Goal: Information Seeking & Learning: Learn about a topic

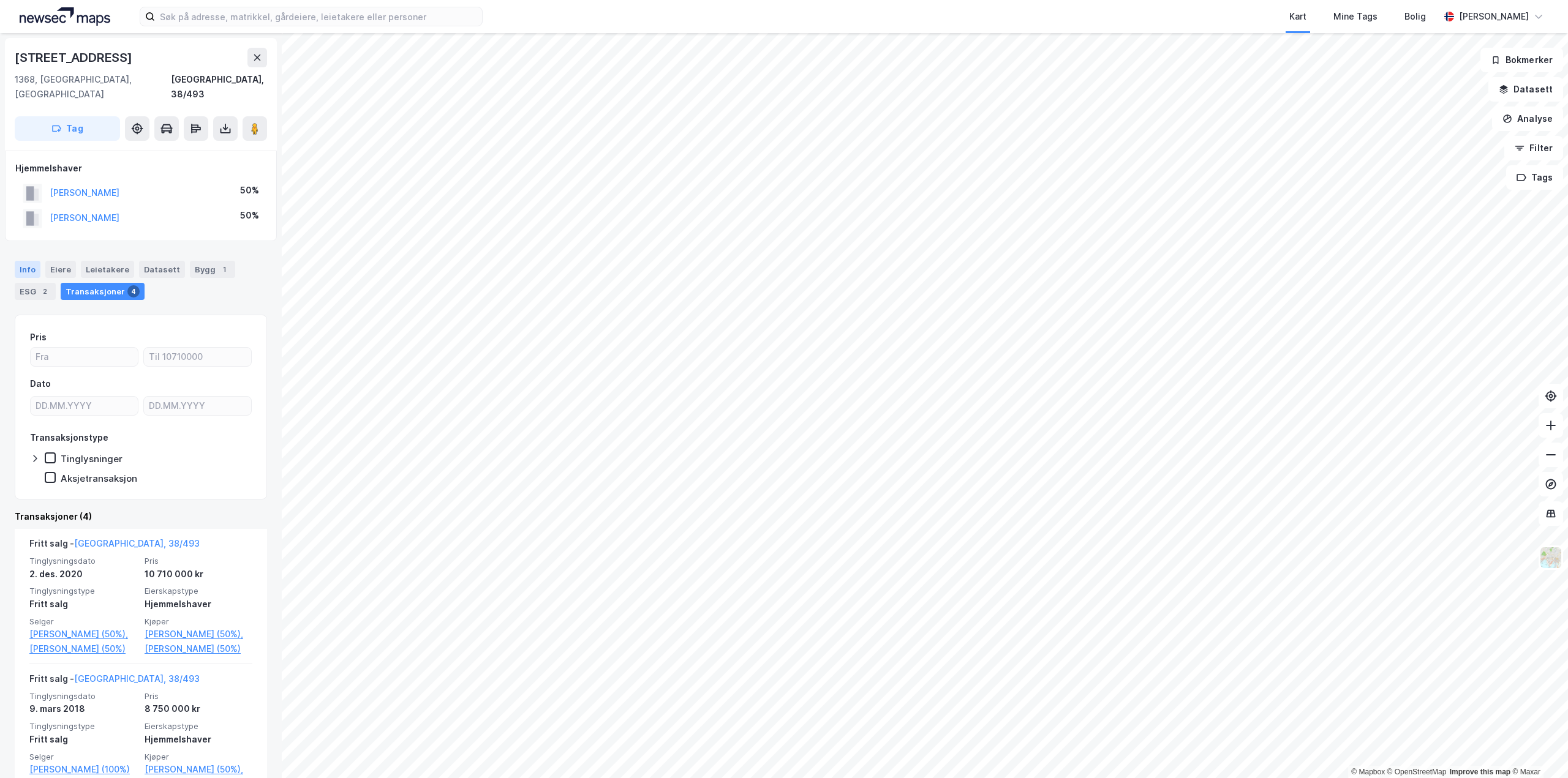
click at [30, 260] on div "Info" at bounding box center [27, 269] width 25 height 17
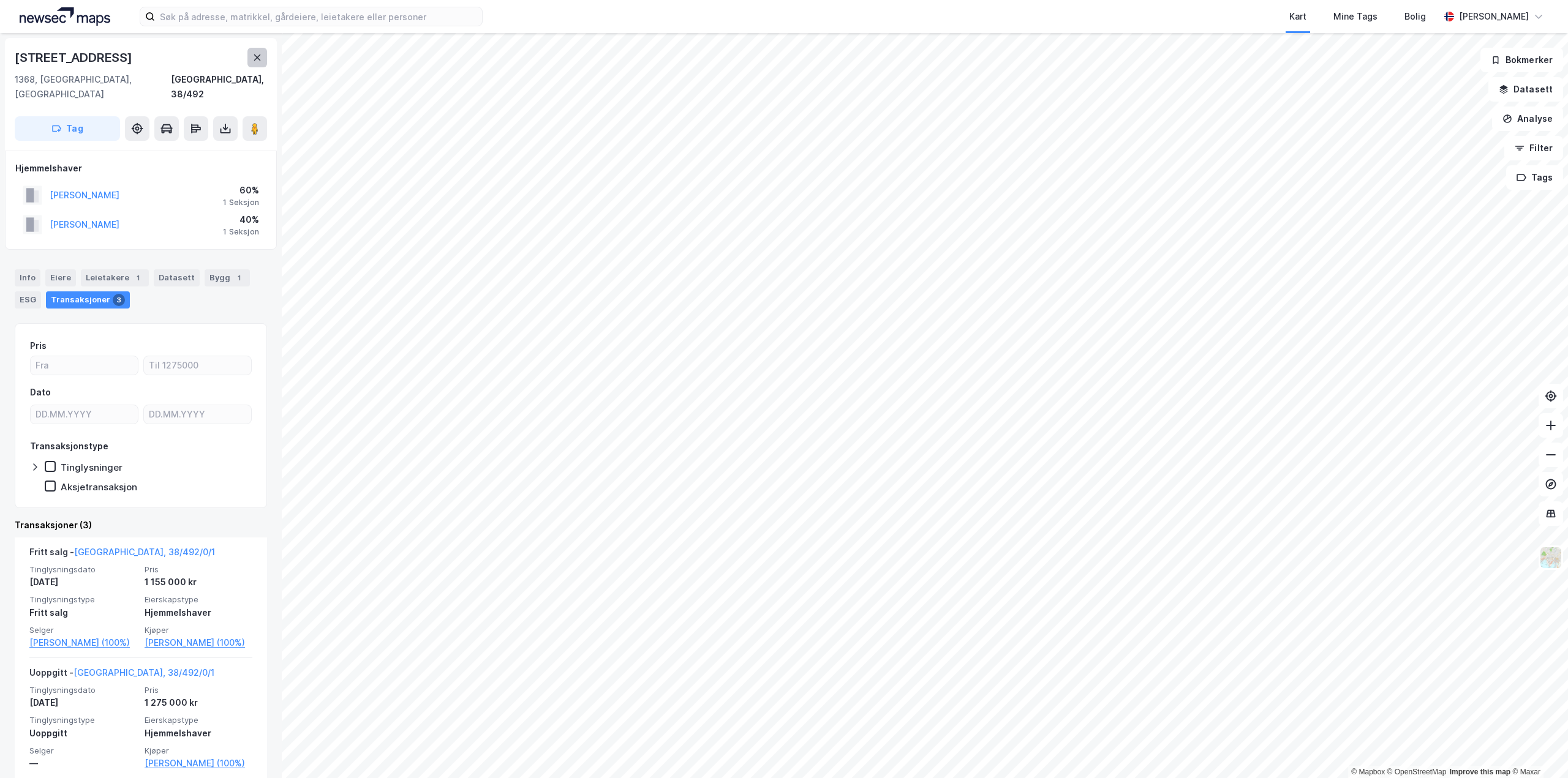
click at [258, 50] on button at bounding box center [257, 57] width 20 height 20
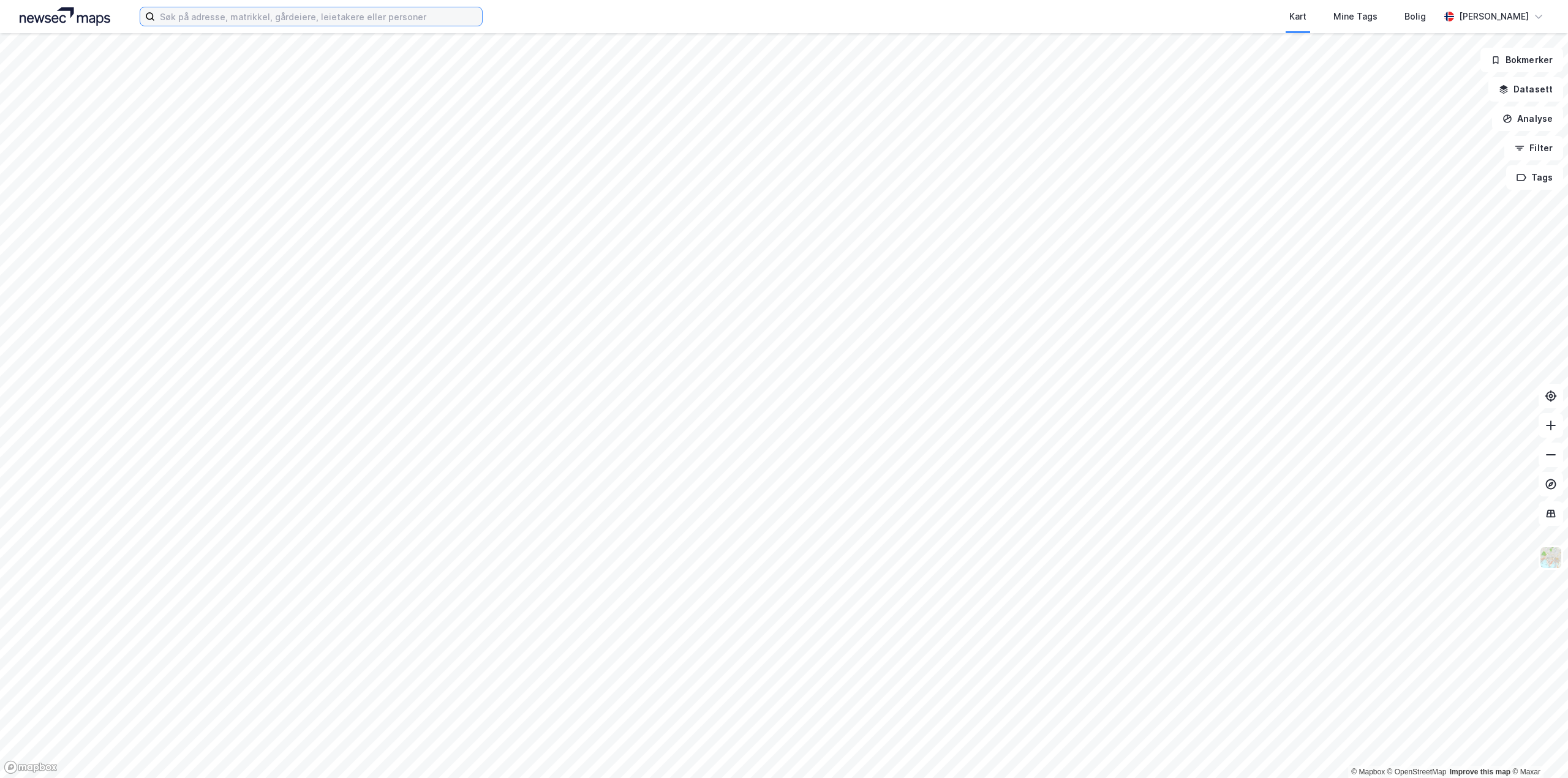
click at [253, 17] on input at bounding box center [318, 16] width 327 height 18
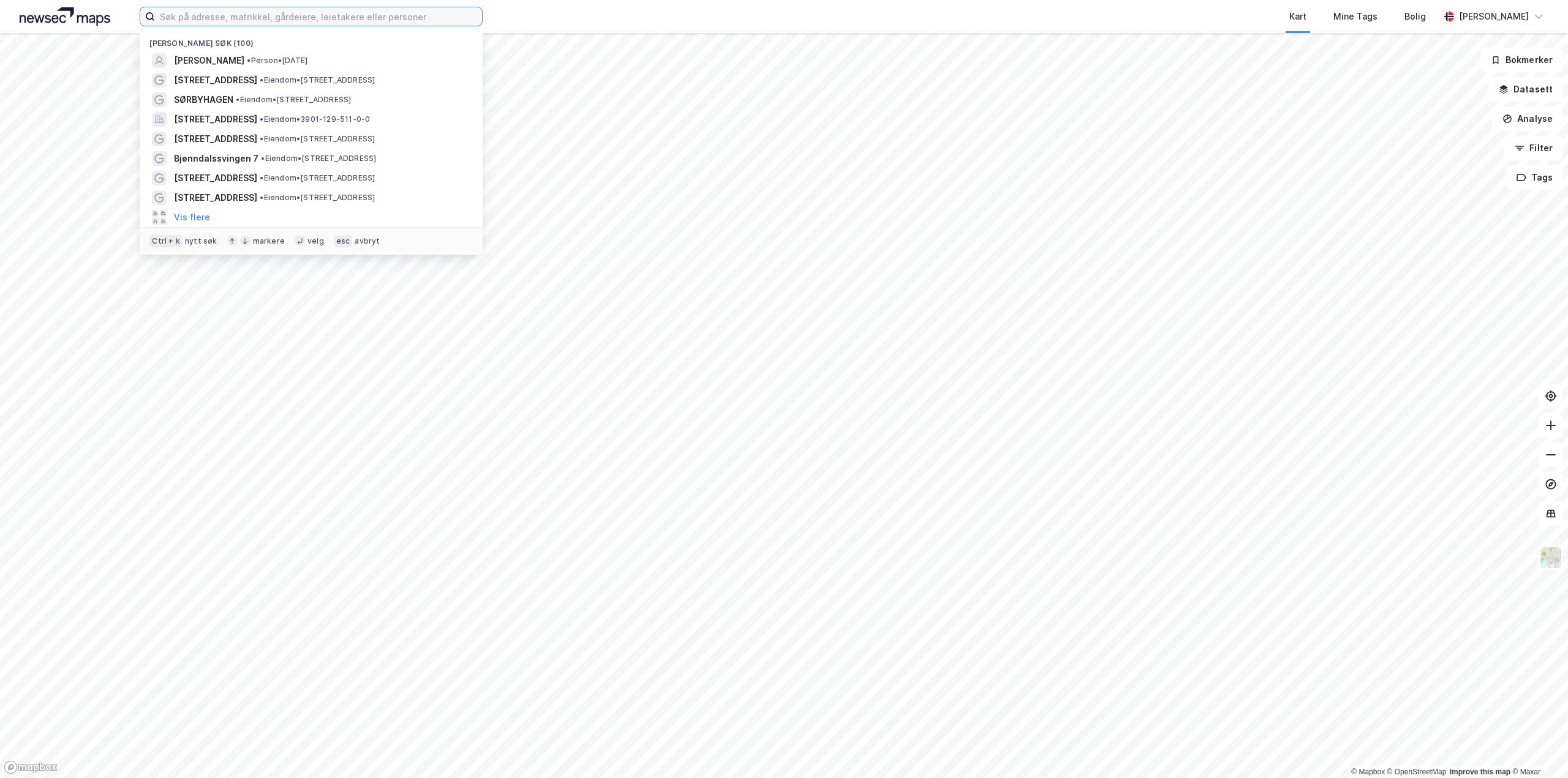
paste input "Fakturanummer: 10227"
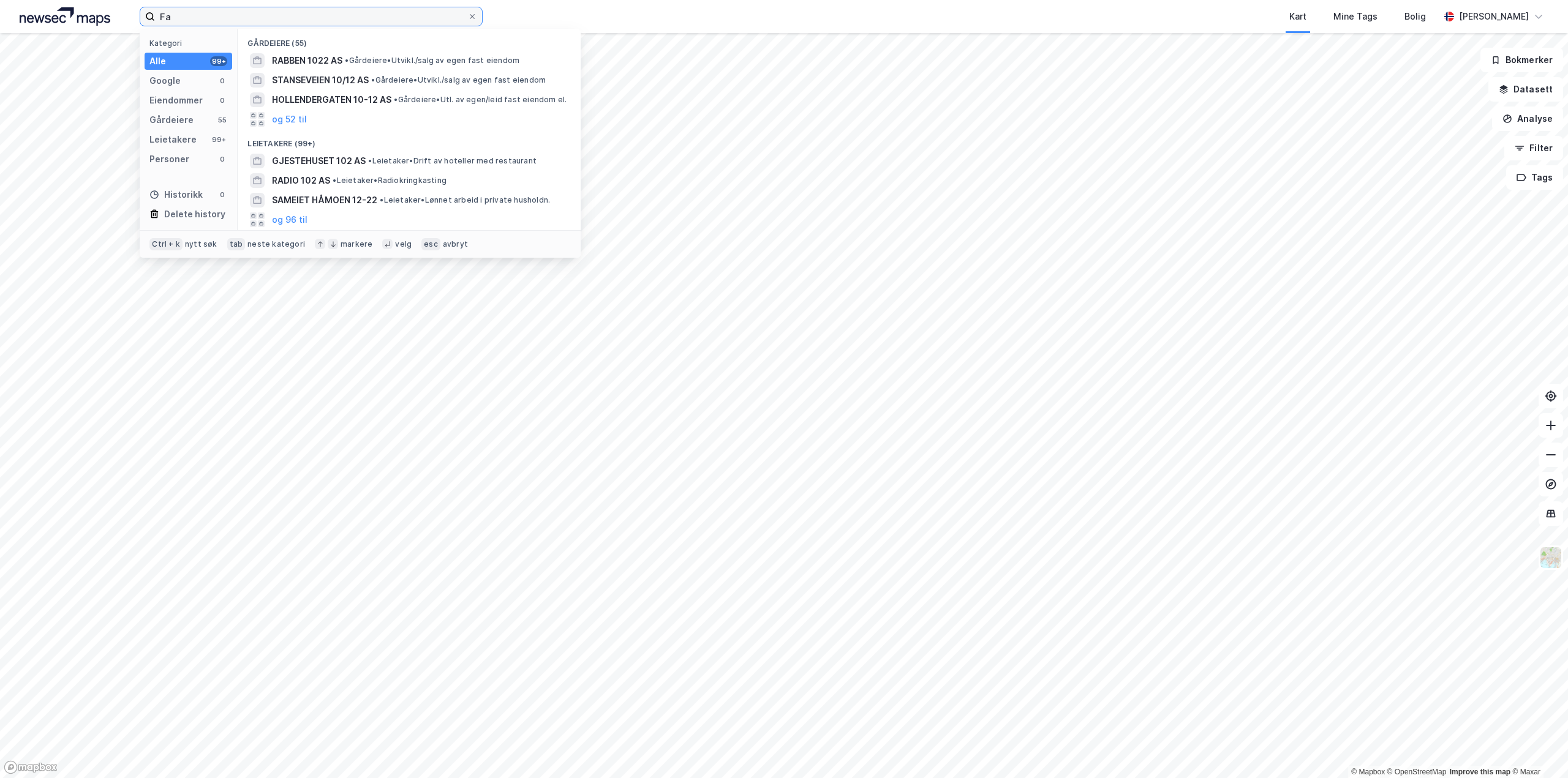
type input "F"
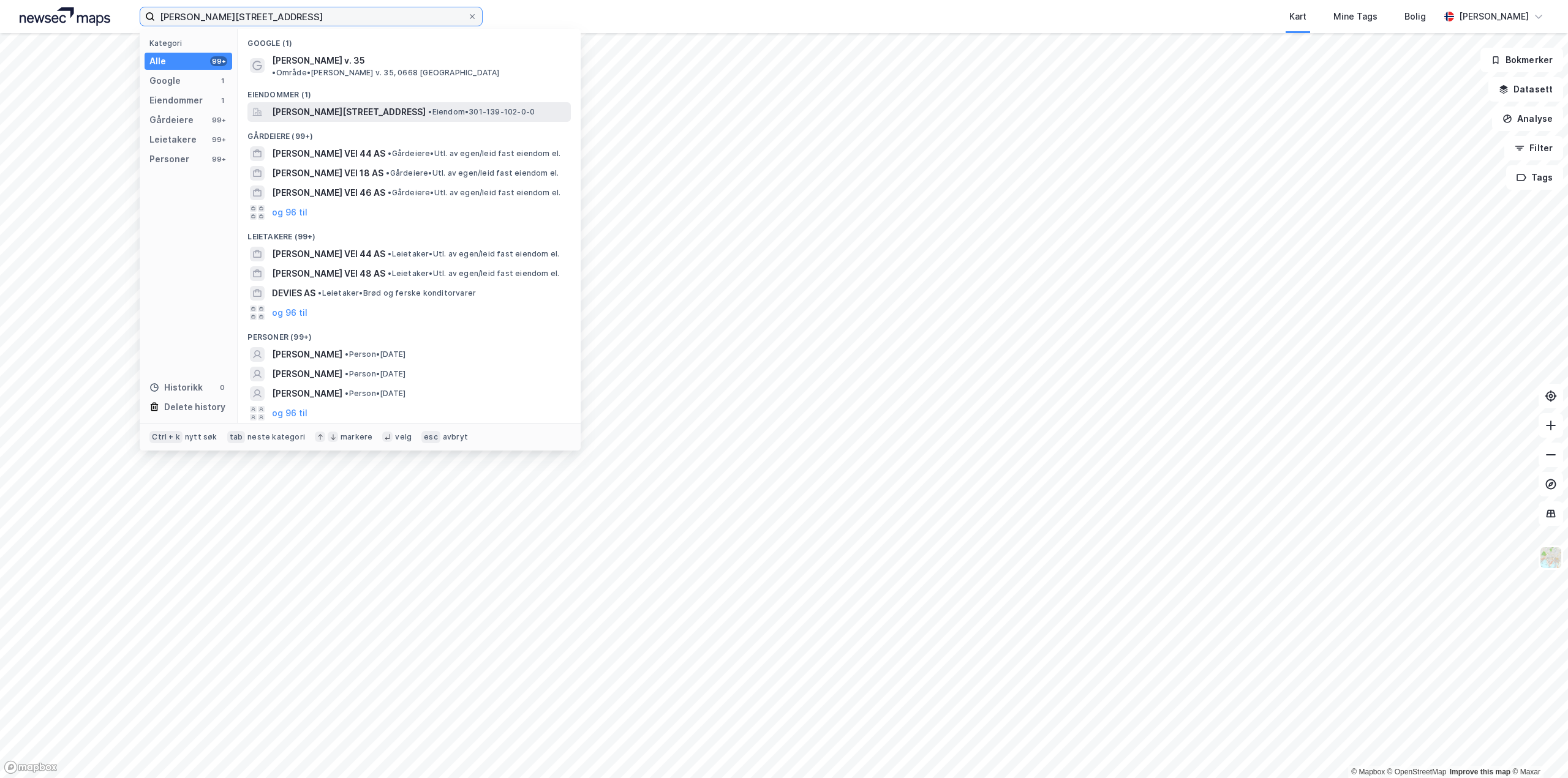
type input "[PERSON_NAME][STREET_ADDRESS]"
click at [290, 105] on span "[PERSON_NAME][STREET_ADDRESS]" at bounding box center [349, 112] width 154 height 15
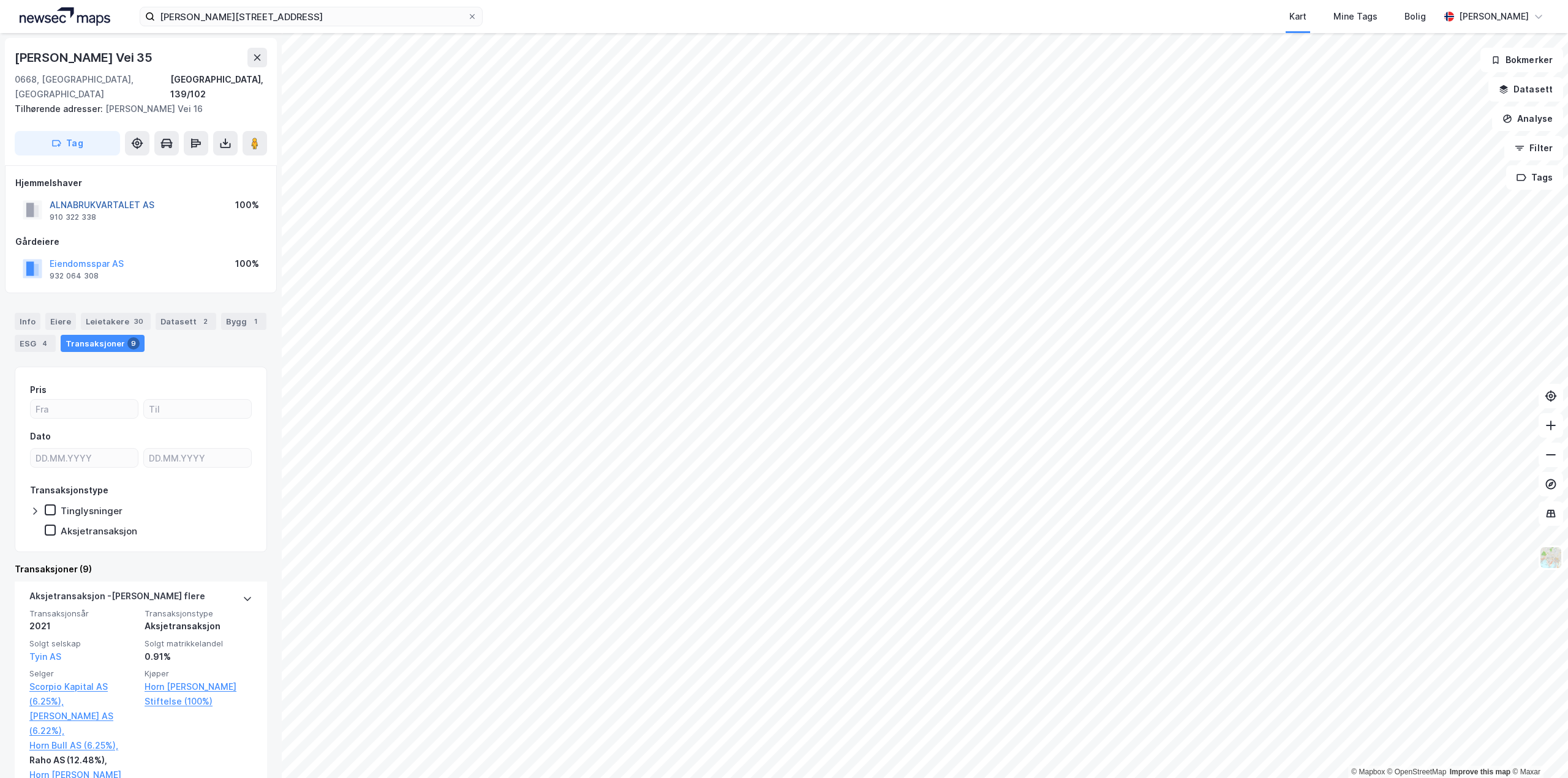
drag, startPoint x: 101, startPoint y: 193, endPoint x: 102, endPoint y: 188, distance: 5.1
click at [0, 0] on button "ALNABRUKVARTALET AS" at bounding box center [0, 0] width 0 height 0
